Goal: Navigation & Orientation: Find specific page/section

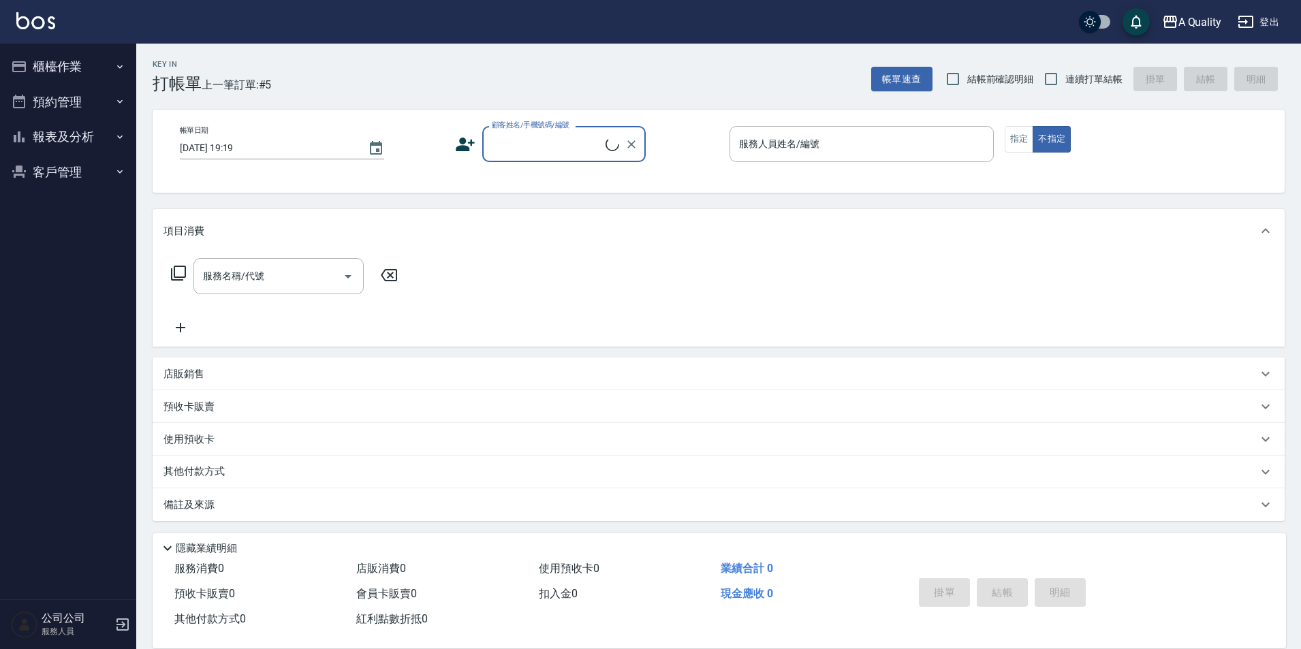
click at [78, 98] on button "預約管理" at bounding box center [67, 101] width 125 height 35
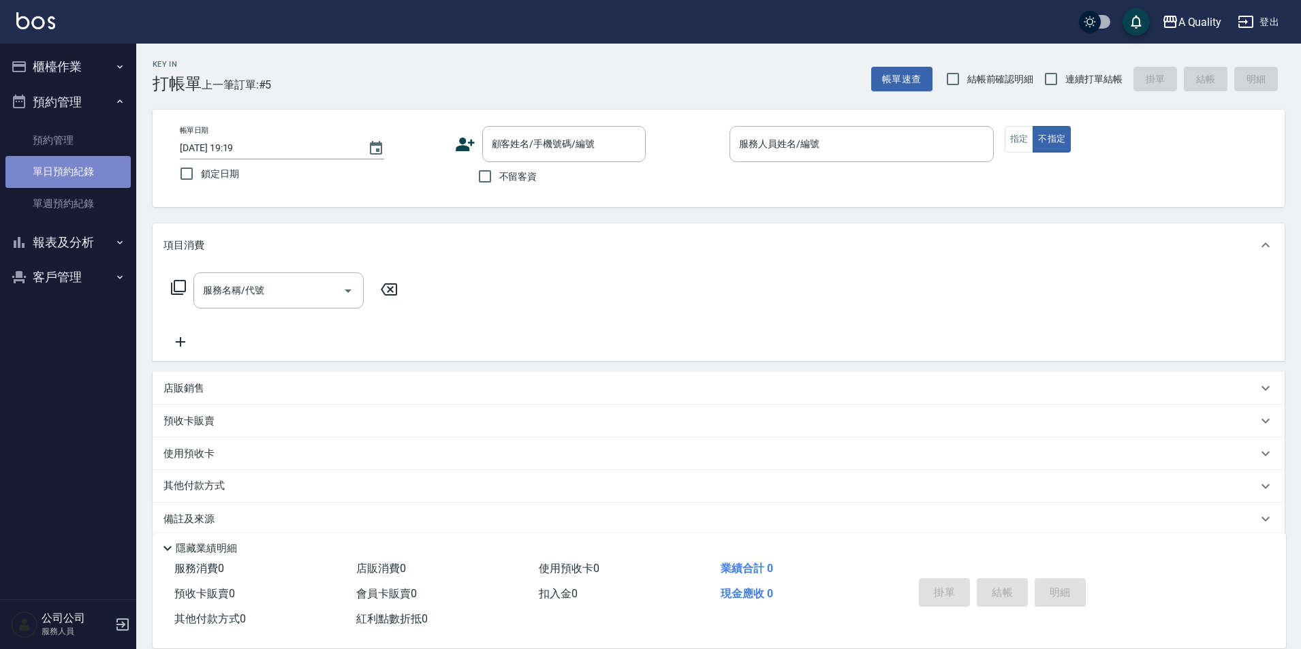
click at [64, 167] on link "單日預約紀錄" at bounding box center [67, 171] width 125 height 31
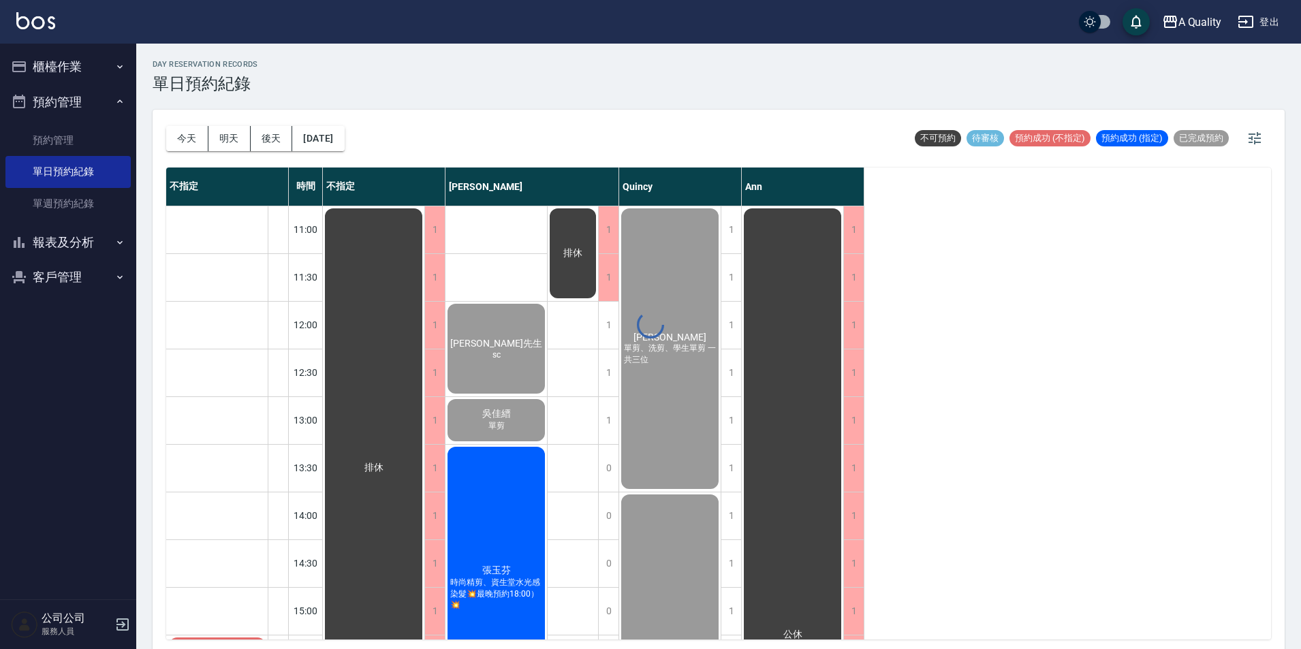
click at [335, 123] on div "day Reservation records 單日預約紀錄 [DATE] [DATE] [DATE] [DATE] 不可預約 待審核 預約成功 (不指定) …" at bounding box center [718, 349] width 1165 height 610
click at [336, 137] on button "[DATE]" at bounding box center [318, 138] width 52 height 25
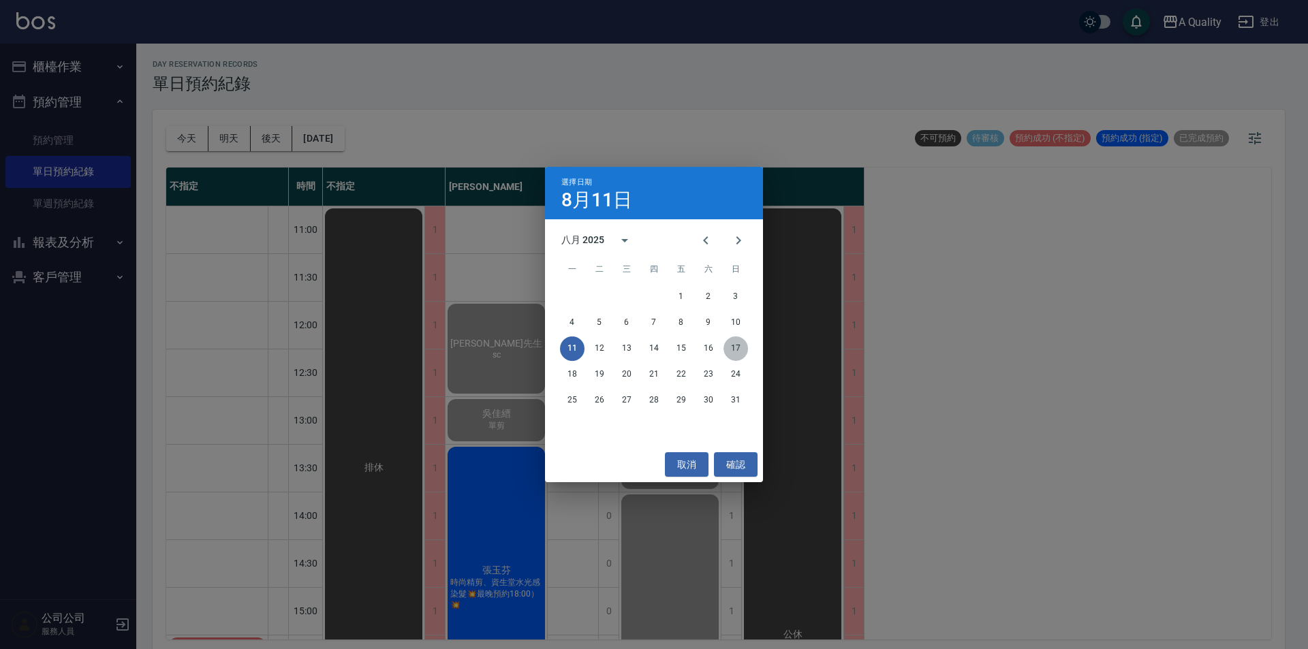
click at [741, 348] on button "17" at bounding box center [735, 349] width 25 height 25
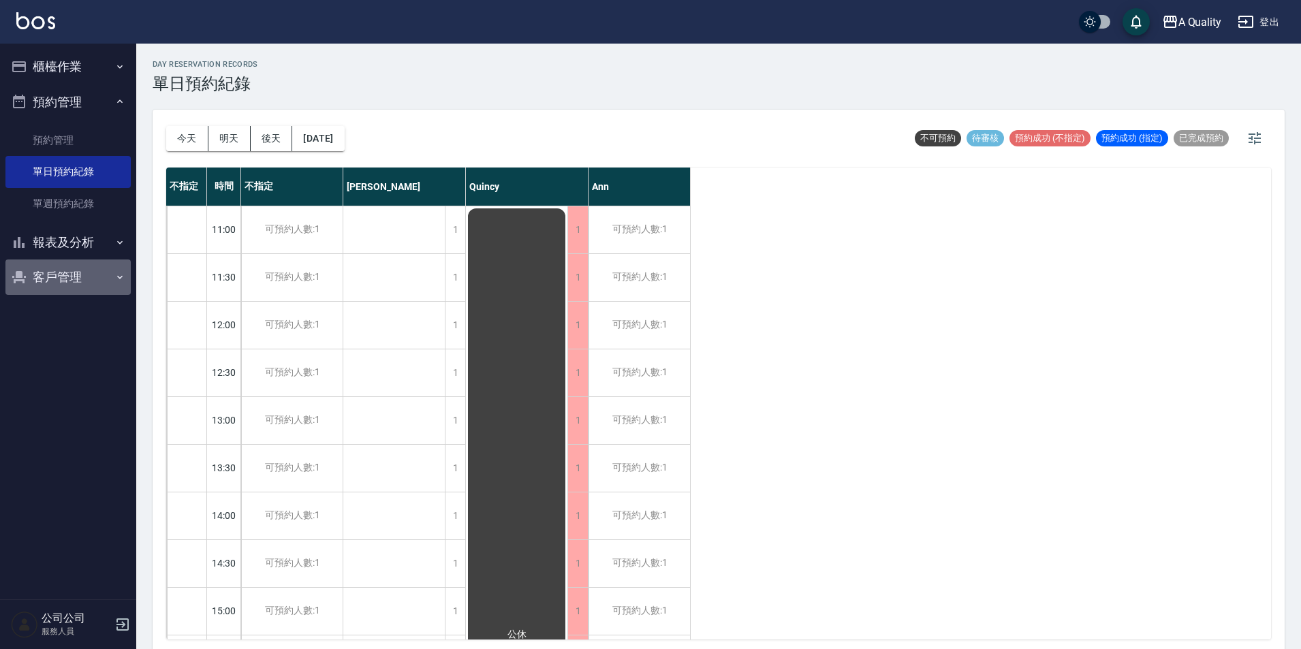
click at [55, 291] on button "客戶管理" at bounding box center [67, 277] width 125 height 35
